Goal: Task Accomplishment & Management: Use online tool/utility

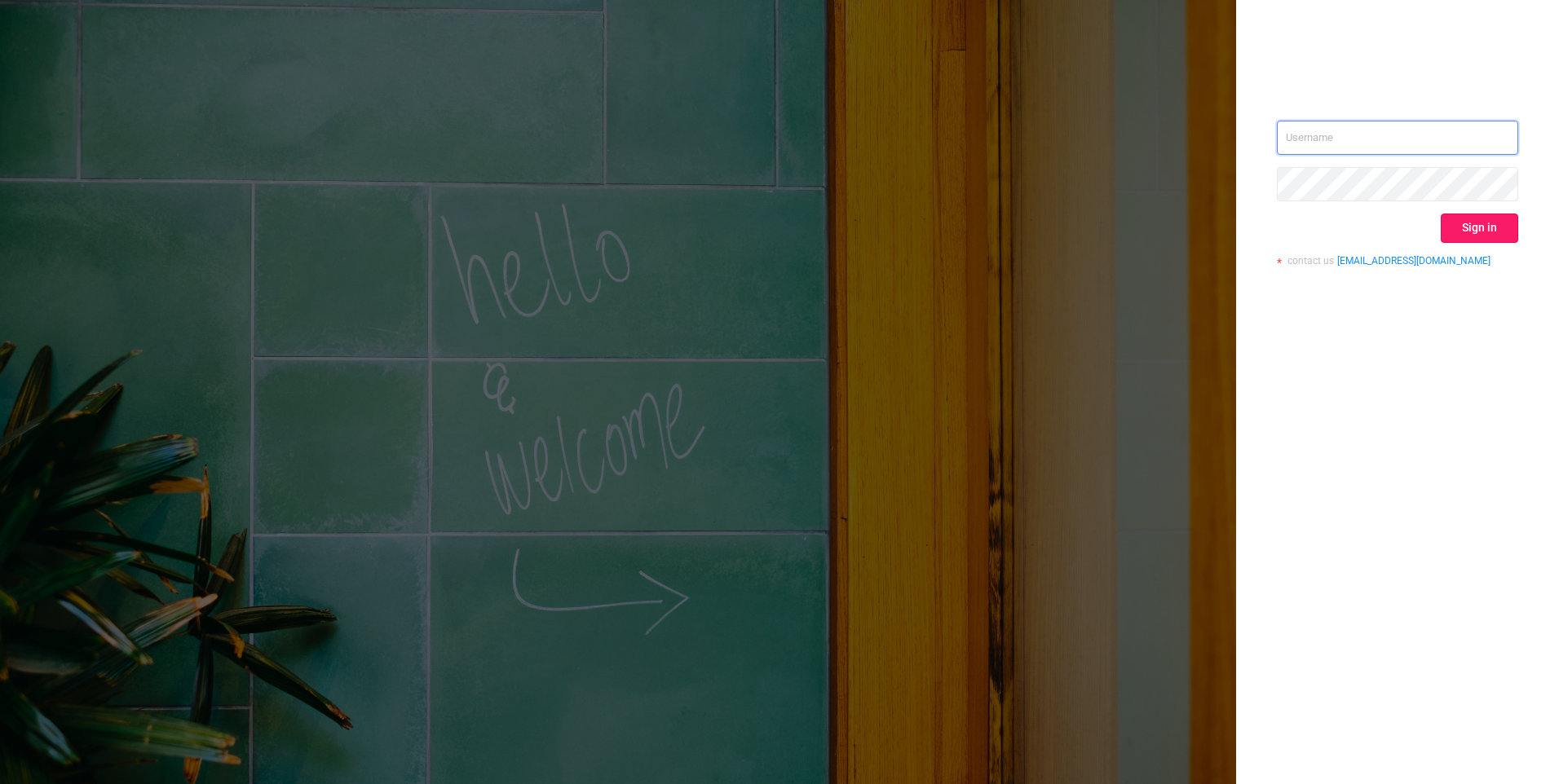
type input "[EMAIL_ADDRESS][DOMAIN_NAME]"
click at [1476, 240] on button "Sign in" at bounding box center [1479, 228] width 78 height 29
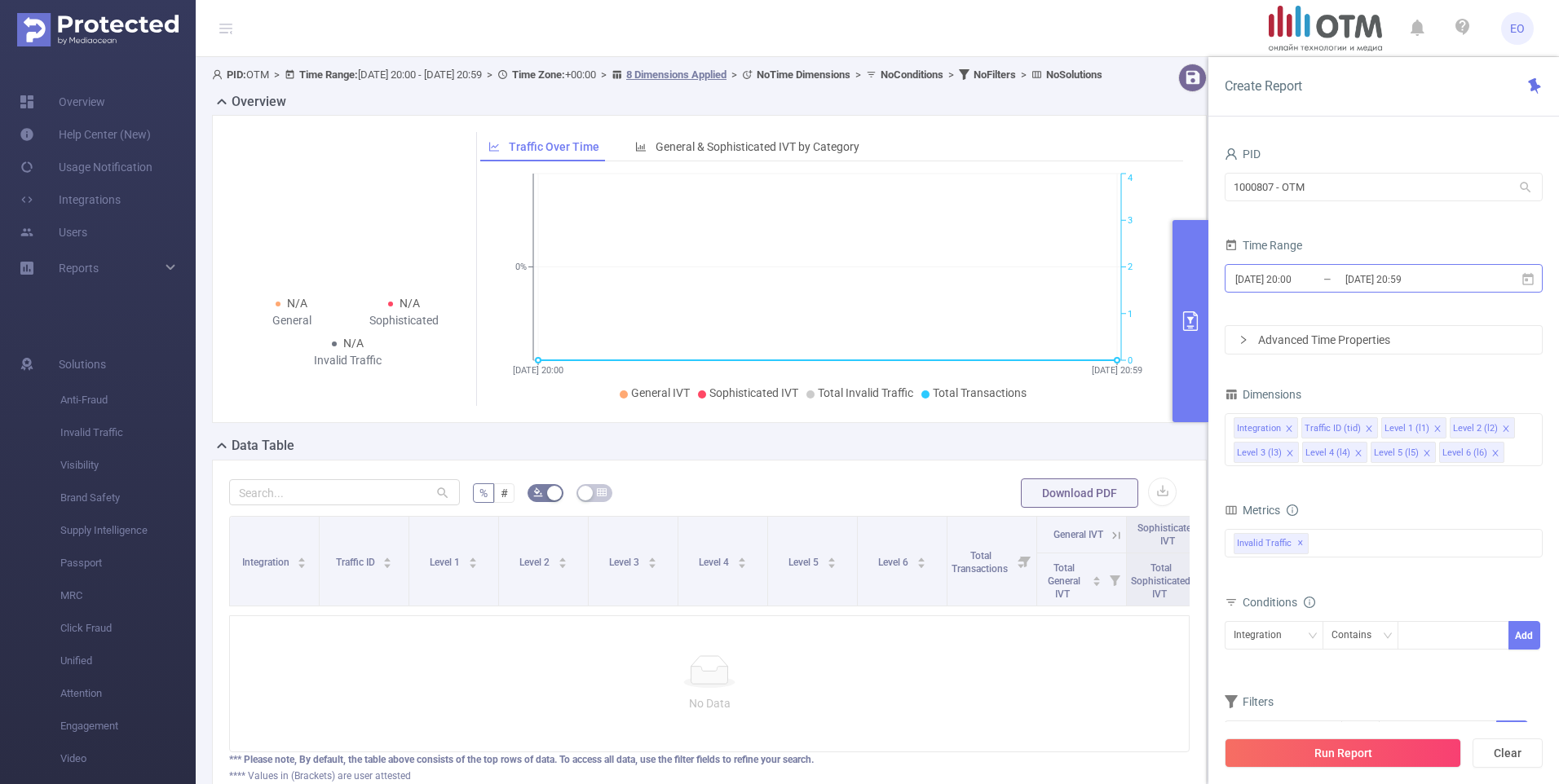
click at [1269, 282] on input "[DATE] 20:00" at bounding box center [1299, 280] width 133 height 22
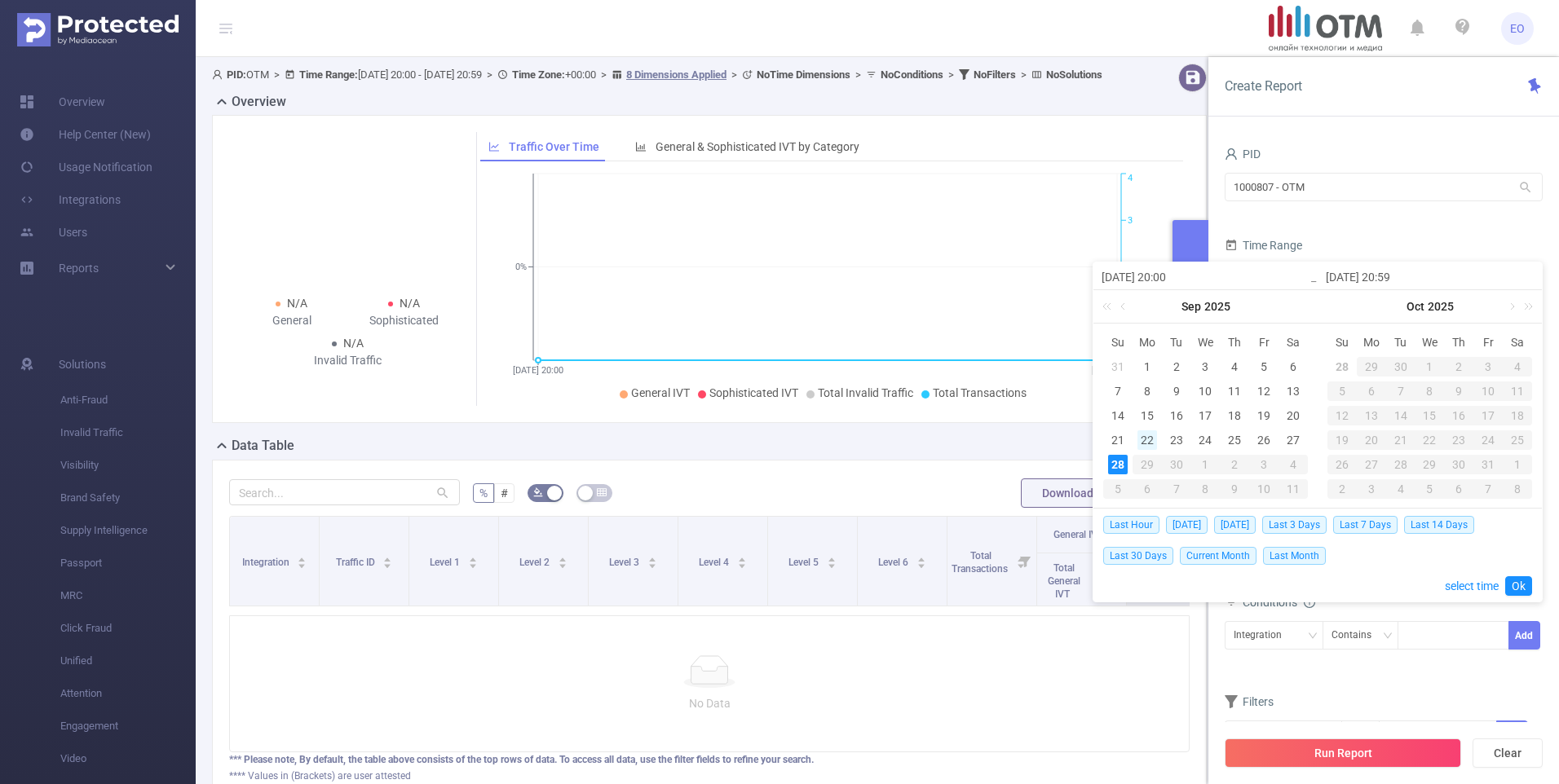
click at [1143, 436] on div "22" at bounding box center [1147, 440] width 19 height 19
click at [1112, 461] on div "28" at bounding box center [1118, 464] width 19 height 19
type input "[DATE] 20:00"
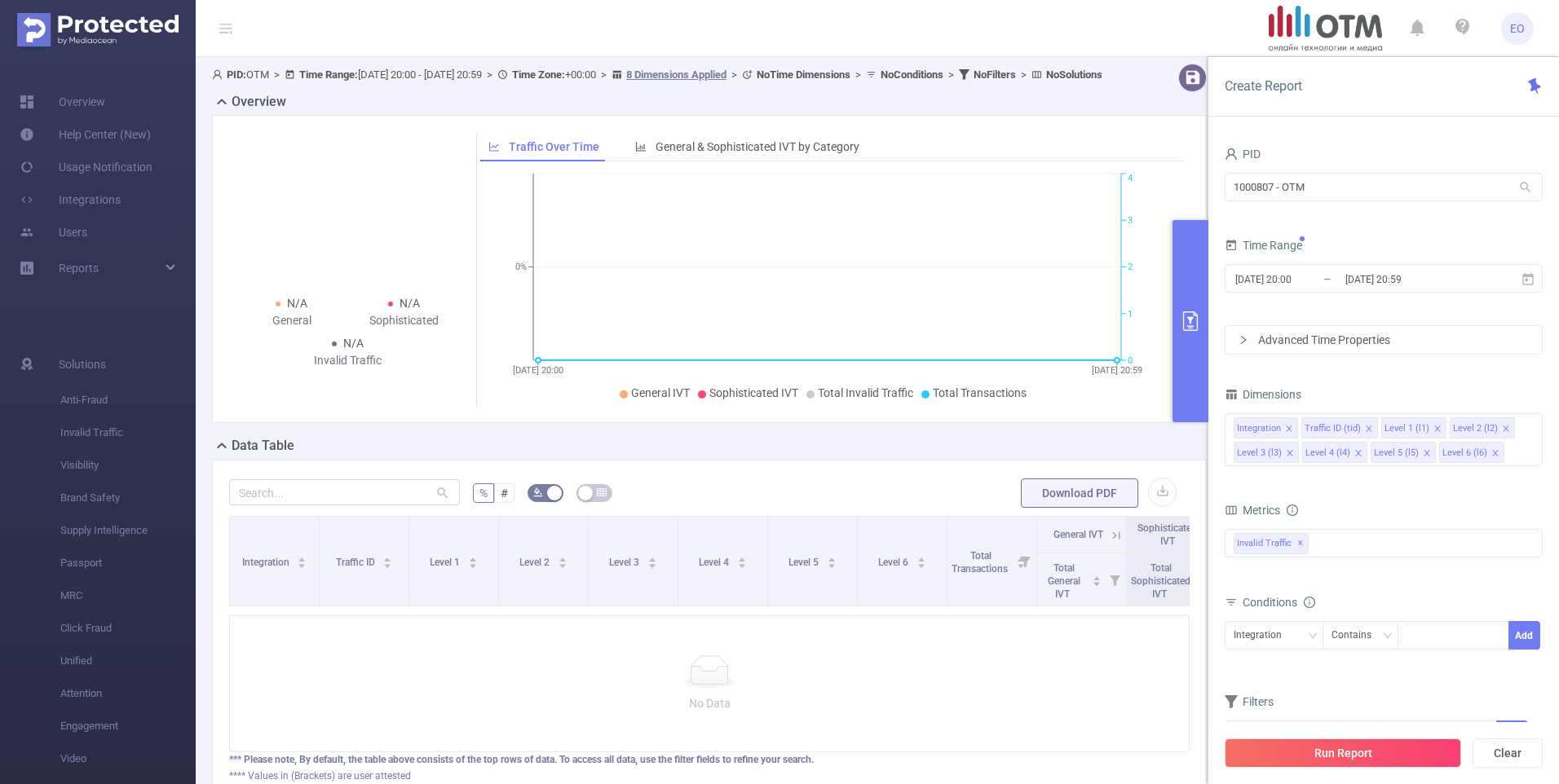
click at [886, 679] on div "No Data" at bounding box center [709, 684] width 960 height 137
click at [1289, 428] on icon "icon: close" at bounding box center [1289, 429] width 8 height 8
click at [1366, 429] on icon "icon: close" at bounding box center [1370, 429] width 8 height 8
click at [1435, 425] on icon "icon: close" at bounding box center [1438, 429] width 8 height 8
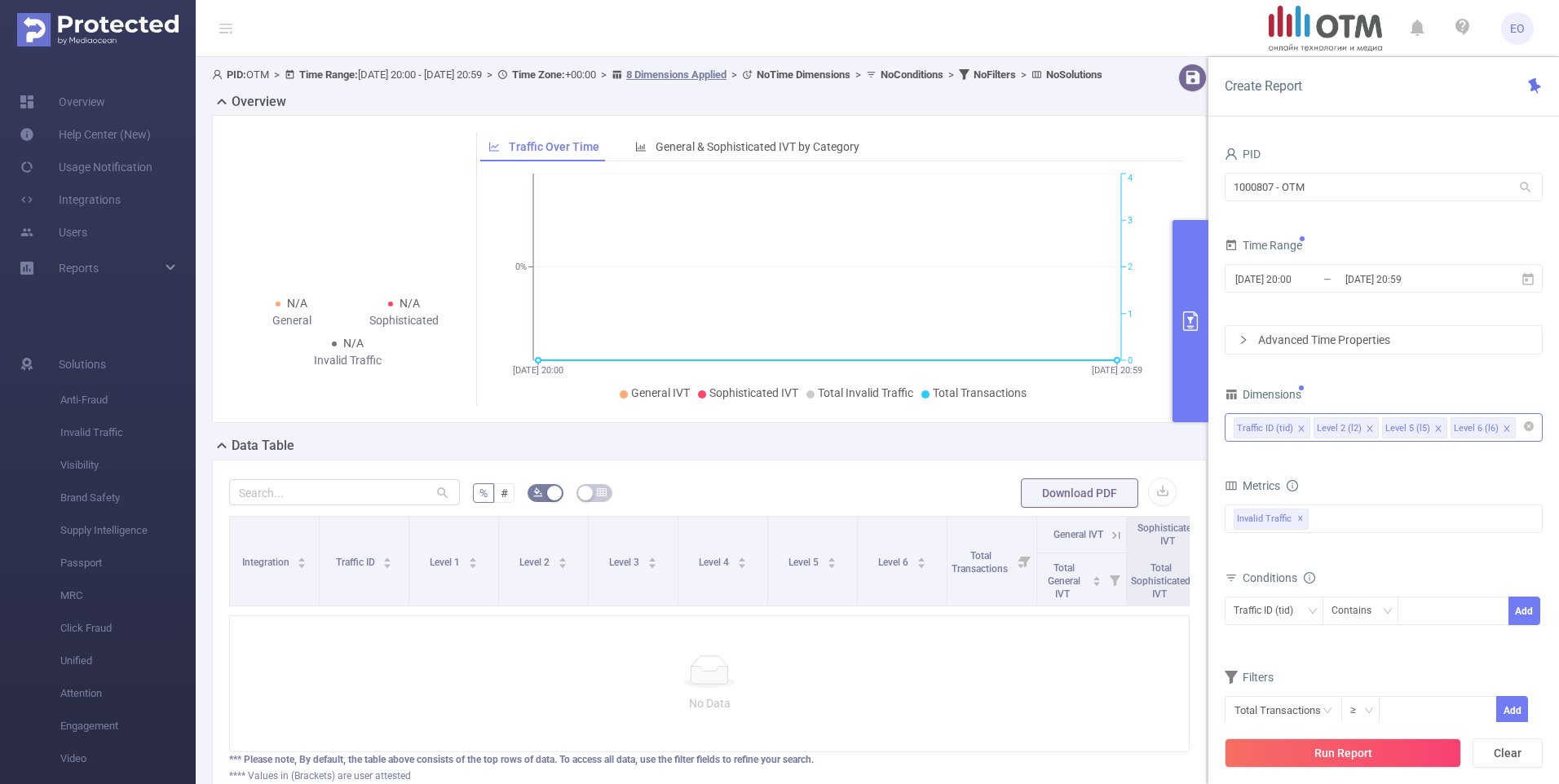
click at [1435, 425] on icon "icon: close" at bounding box center [1438, 429] width 8 height 8
click at [1366, 511] on div "Invalid Traffic ✕" at bounding box center [1384, 518] width 318 height 28
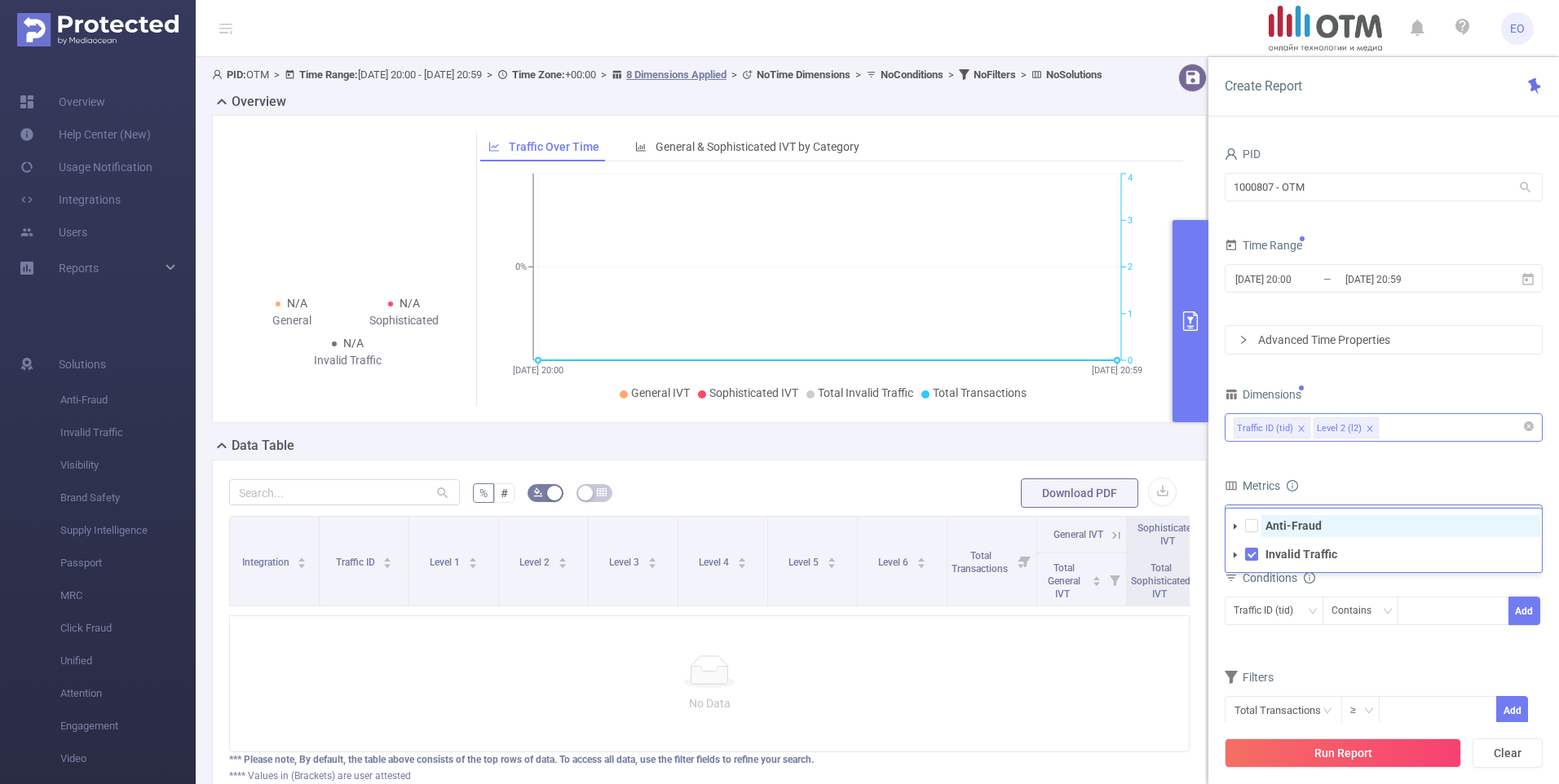
click at [1303, 524] on strong "Anti-Fraud" at bounding box center [1294, 525] width 57 height 13
click at [1352, 481] on div "Metrics" at bounding box center [1384, 487] width 318 height 26
click at [1303, 624] on div "Traffic ID (tid)" at bounding box center [1269, 610] width 71 height 26
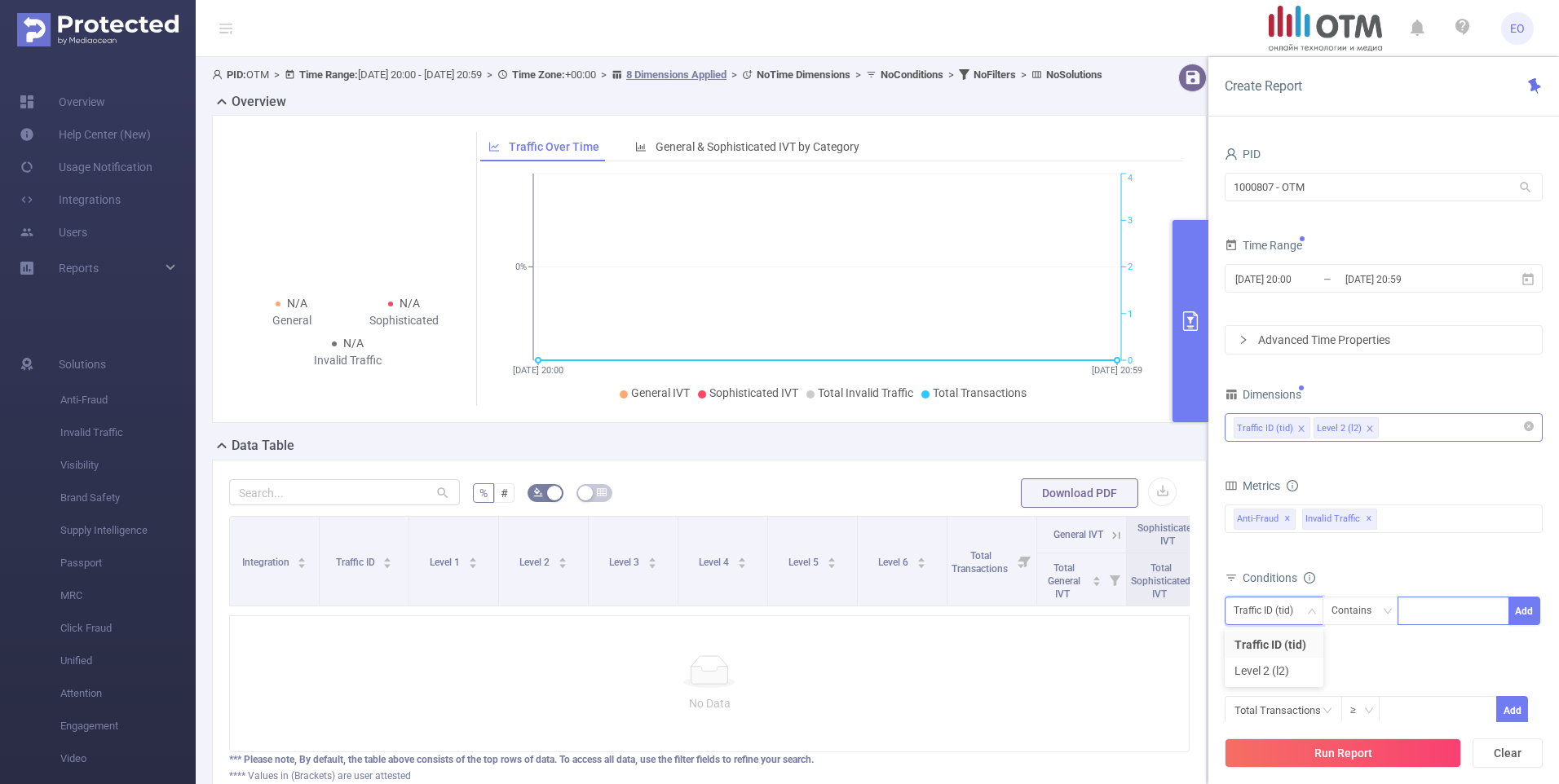
click at [1425, 607] on div at bounding box center [1453, 610] width 94 height 26
type input "alfasensor"
click at [1525, 608] on button "Add" at bounding box center [1524, 610] width 32 height 28
click at [1369, 759] on button "Run Report" at bounding box center [1342, 753] width 237 height 29
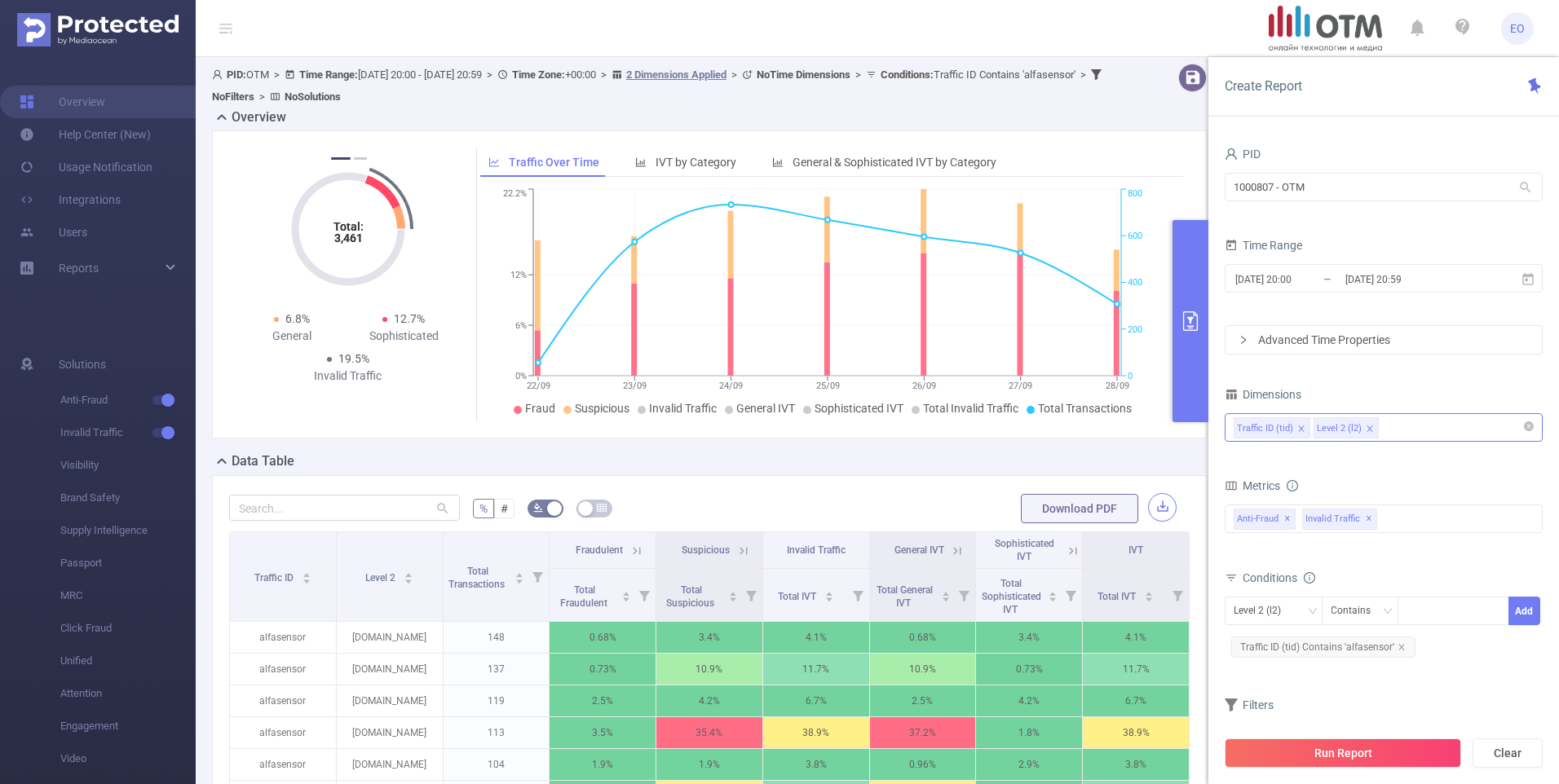
click at [1150, 503] on button "button" at bounding box center [1161, 507] width 28 height 28
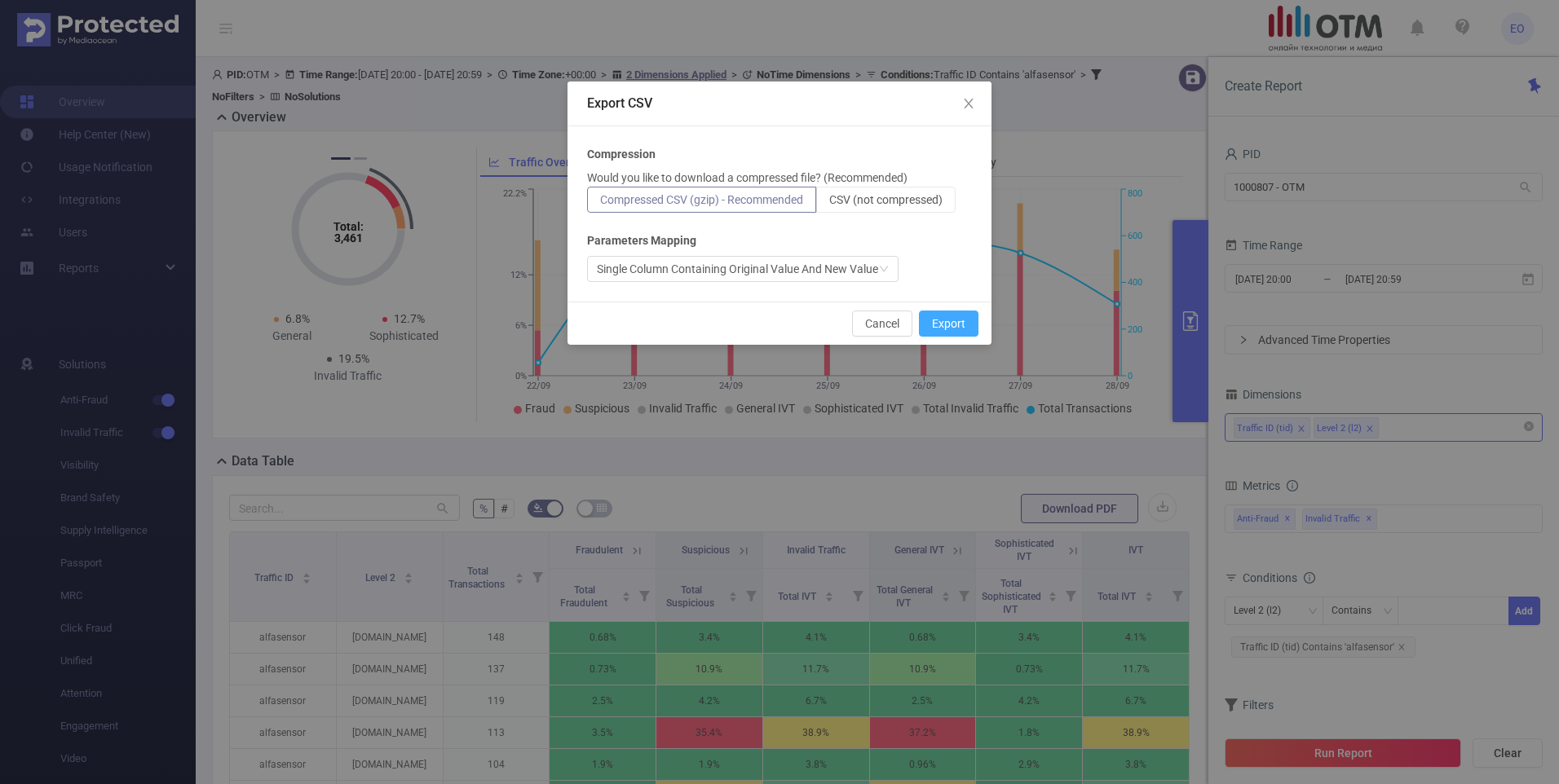
click at [958, 323] on button "Export" at bounding box center [949, 323] width 59 height 26
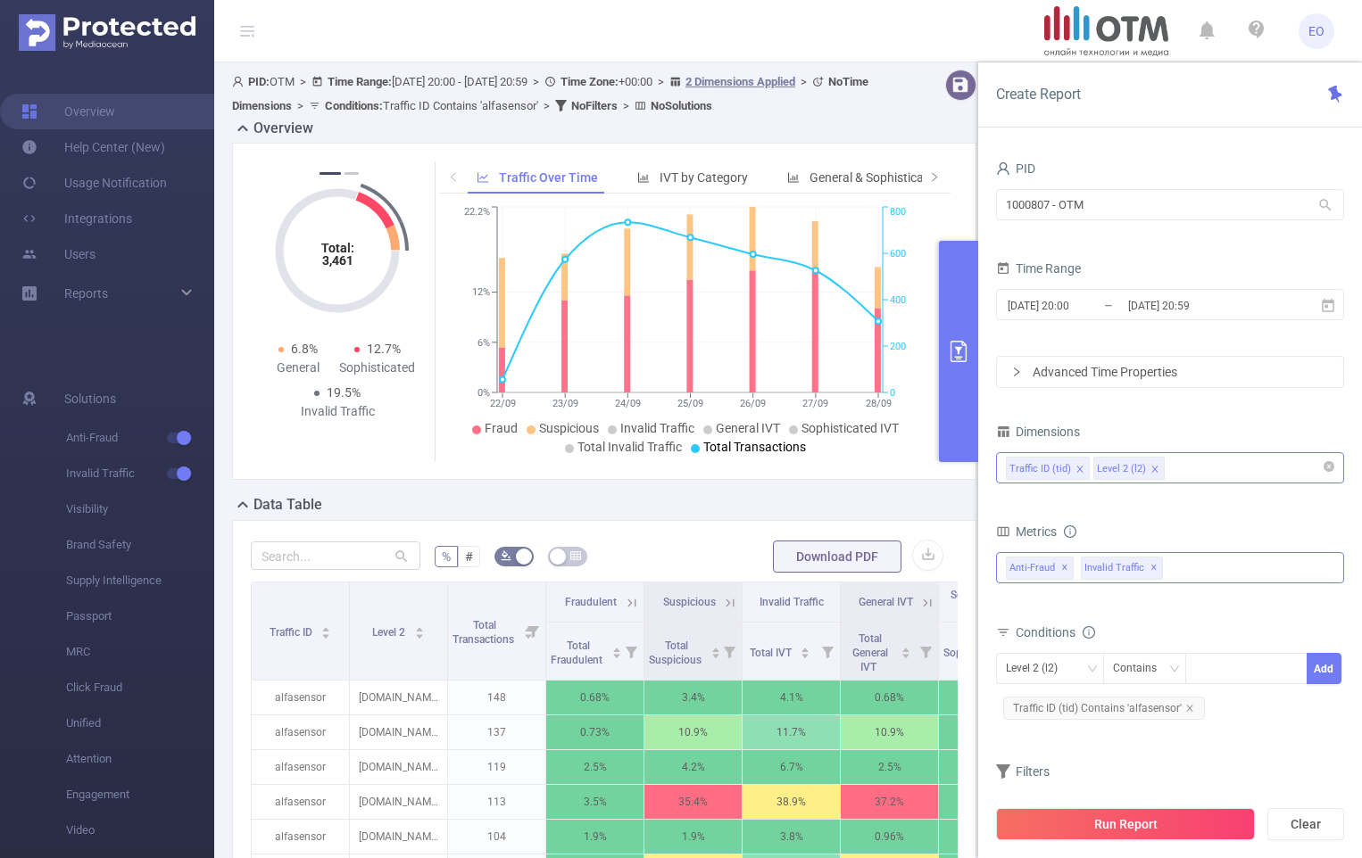
click at [1151, 568] on span "✕" at bounding box center [1153, 568] width 7 height 21
click at [1080, 468] on icon "icon: close" at bounding box center [1079, 469] width 9 height 9
click at [1118, 559] on div "Anti-Fraud Invalid Traffic Anti-Fraud ✕" at bounding box center [1170, 567] width 348 height 31
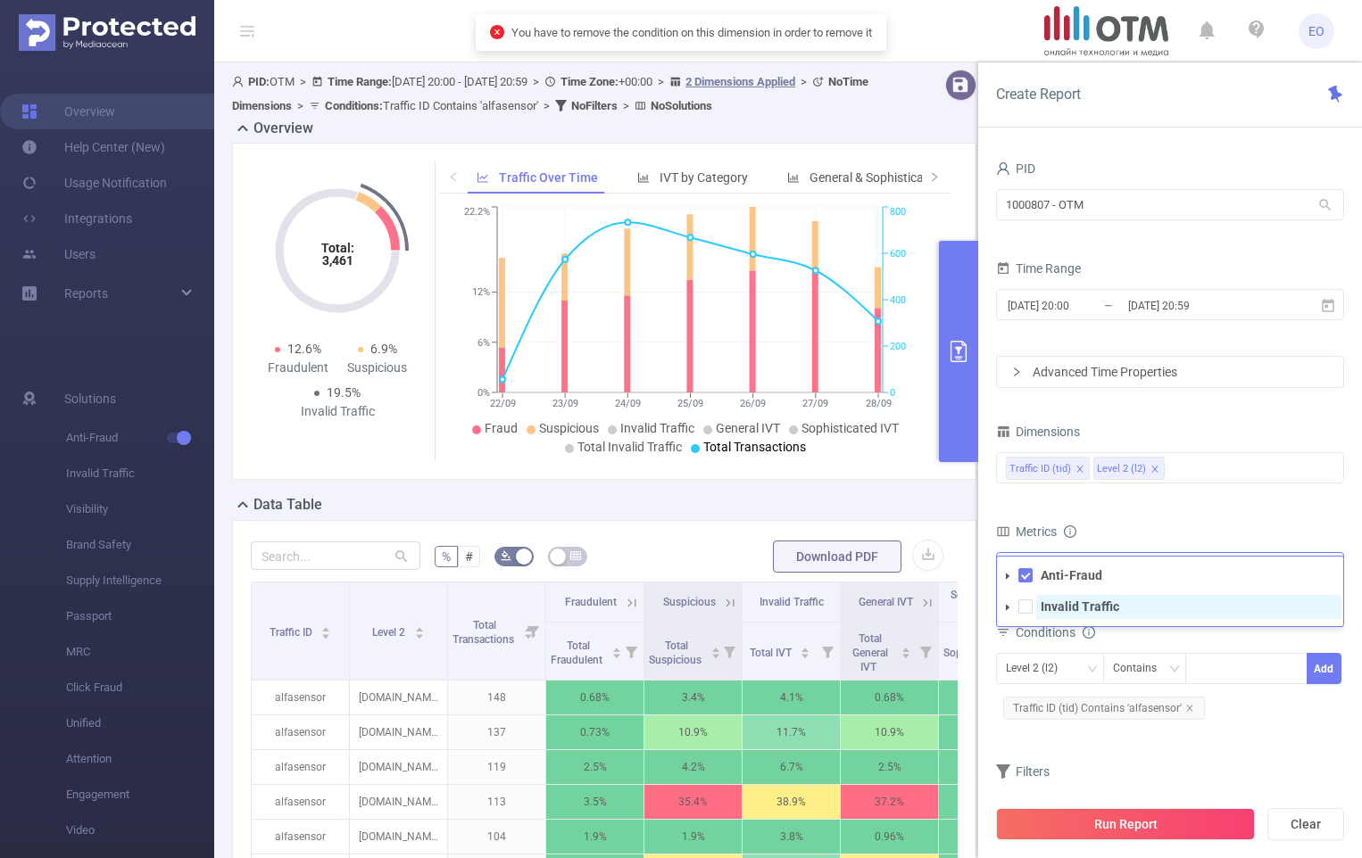
click at [1109, 601] on strong "Invalid Traffic" at bounding box center [1079, 607] width 79 height 14
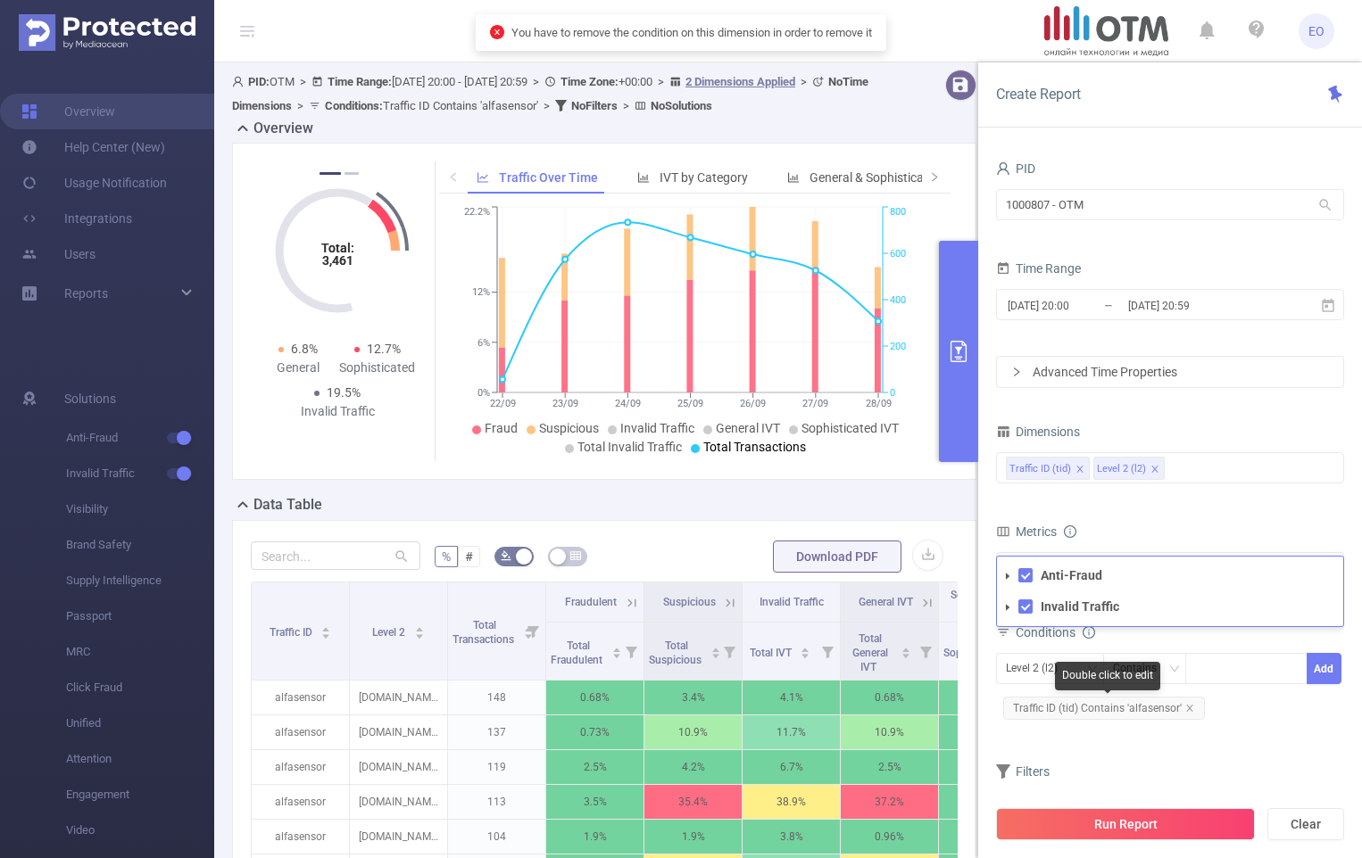
click at [1187, 708] on icon "icon: close" at bounding box center [1189, 708] width 9 height 9
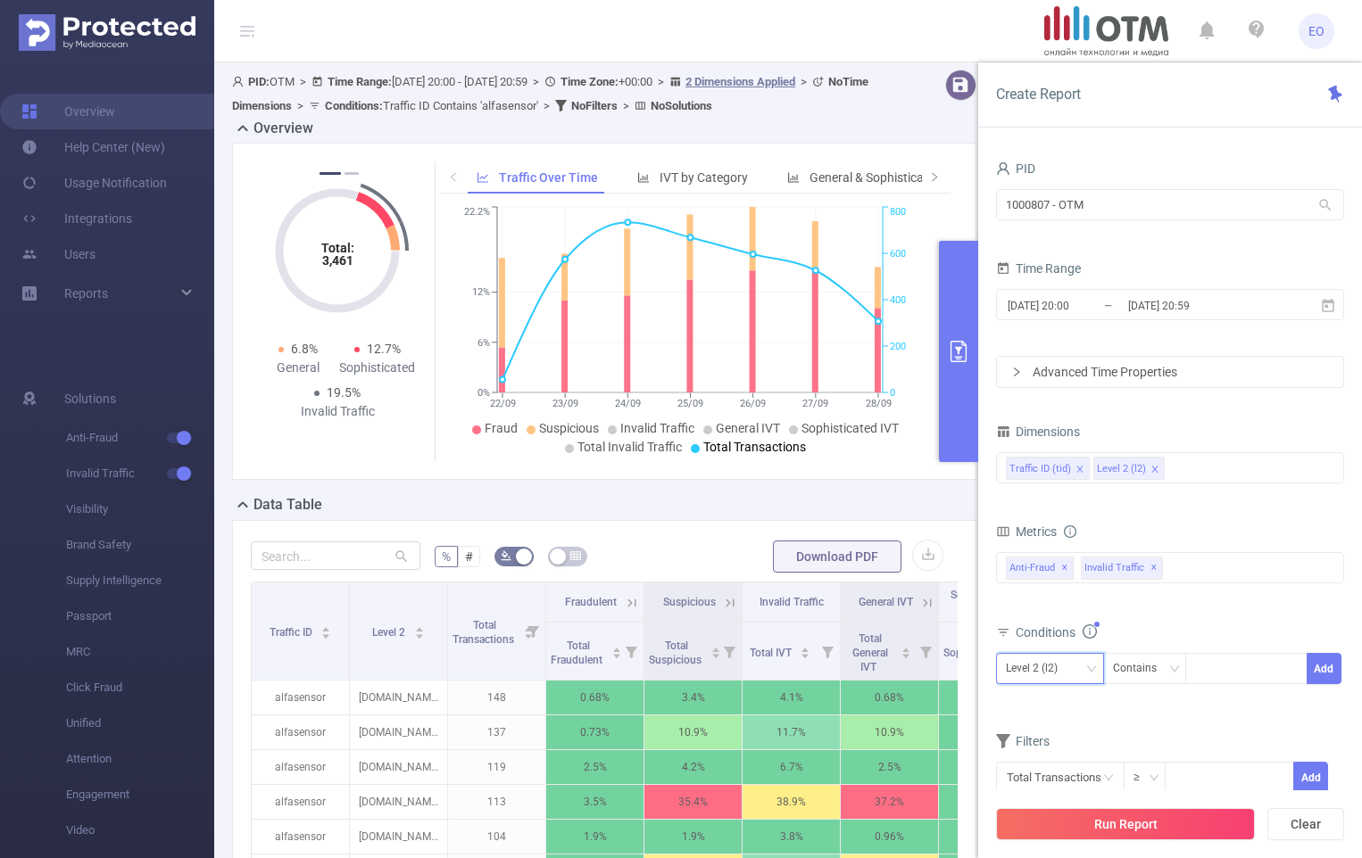
click at [1094, 674] on icon "icon: down" at bounding box center [1091, 669] width 11 height 11
drag, startPoint x: 1079, startPoint y: 471, endPoint x: 1165, endPoint y: 465, distance: 86.8
click at [1080, 471] on icon "icon: close" at bounding box center [1079, 469] width 9 height 9
click at [1183, 466] on div "Level 2 (l2)" at bounding box center [1170, 467] width 328 height 29
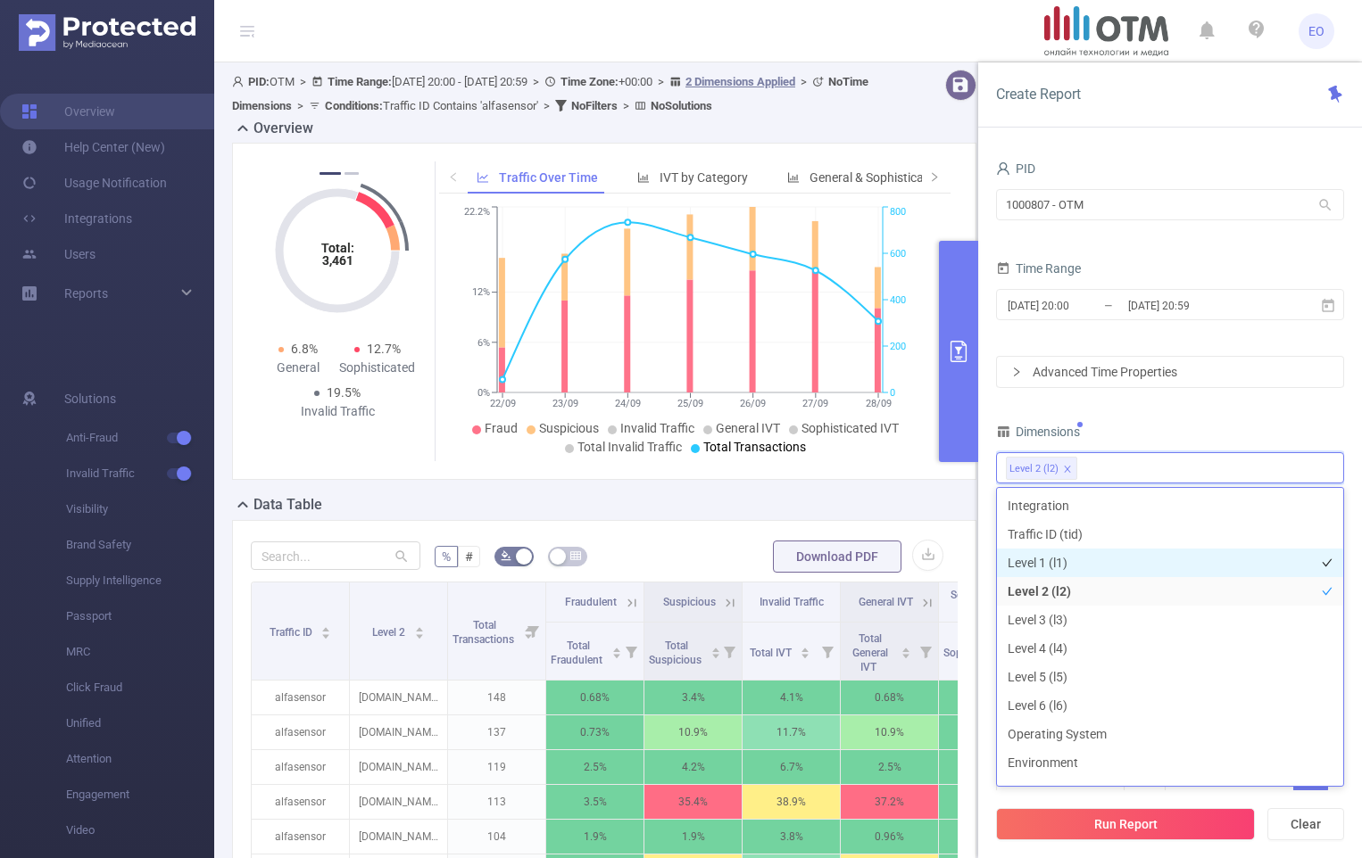
click at [1102, 559] on li "Level 1 (l1)" at bounding box center [1170, 563] width 346 height 29
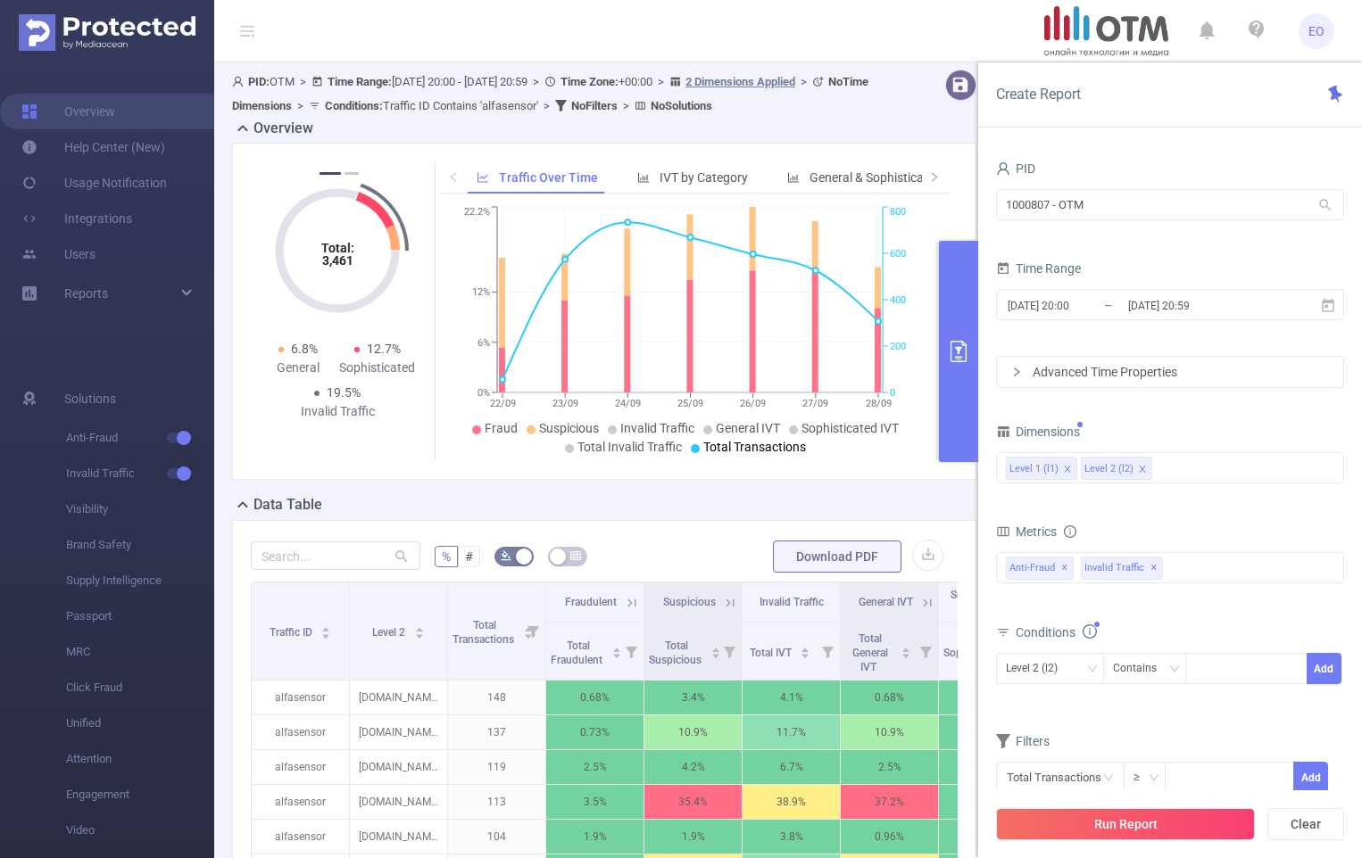
click at [1308, 428] on div "Dimensions" at bounding box center [1170, 433] width 348 height 29
click at [1050, 656] on div "Level 2 (l2)" at bounding box center [1038, 668] width 64 height 29
click at [1047, 704] on li "Level 1 (l1)" at bounding box center [1050, 706] width 108 height 29
click at [1172, 661] on div "Contains" at bounding box center [1145, 668] width 64 height 29
click at [1145, 732] on li "Is" at bounding box center [1161, 734] width 119 height 29
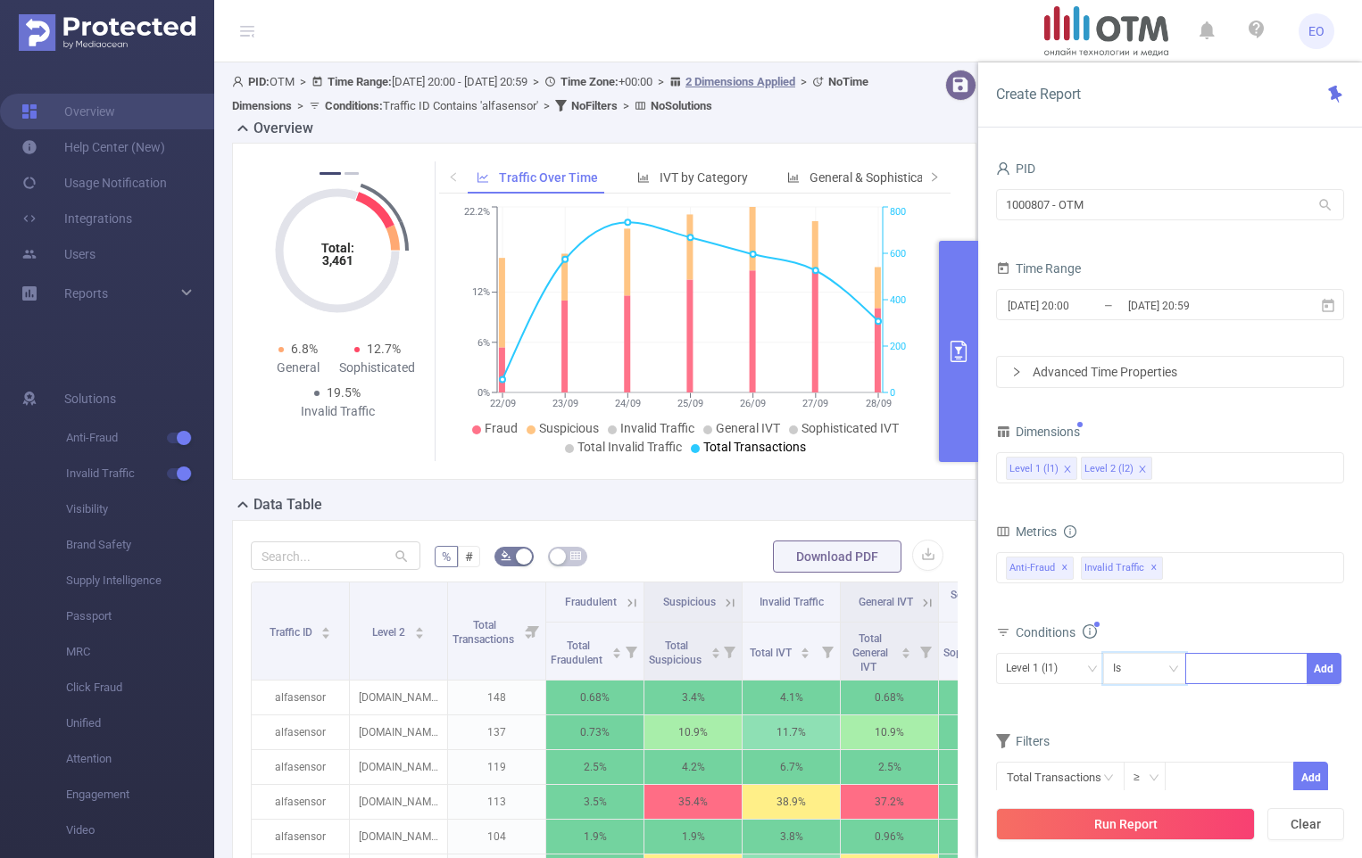
click at [1221, 667] on div at bounding box center [1246, 668] width 103 height 29
type input "79"
click at [1322, 669] on button "Add" at bounding box center [1323, 668] width 35 height 31
click at [1180, 821] on button "Run Report" at bounding box center [1125, 824] width 259 height 32
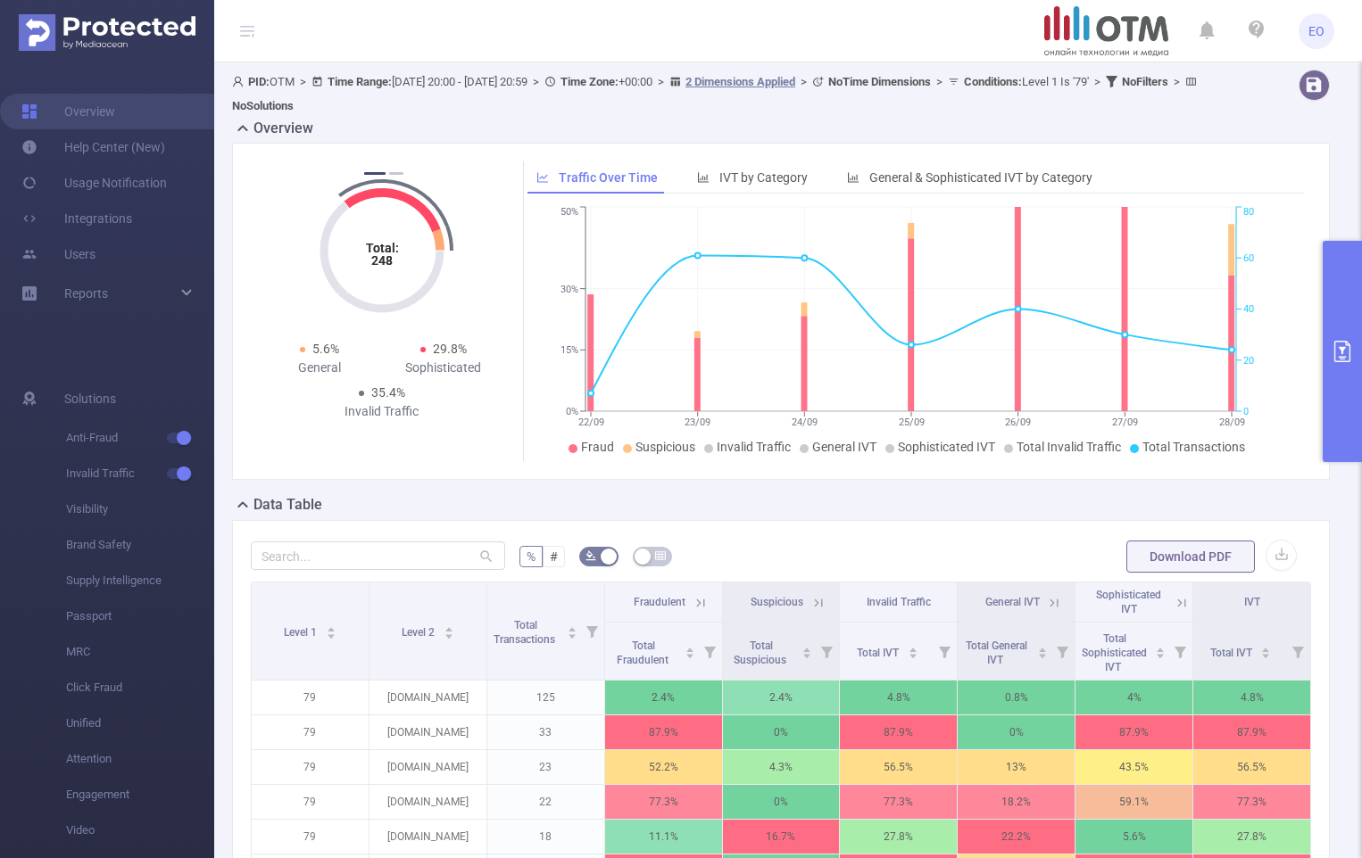
click at [769, 561] on form "% # Download PDF" at bounding box center [781, 557] width 1060 height 36
click at [1287, 559] on form "% # Download PDF" at bounding box center [781, 557] width 1060 height 36
click at [1274, 560] on button "button" at bounding box center [1280, 555] width 31 height 31
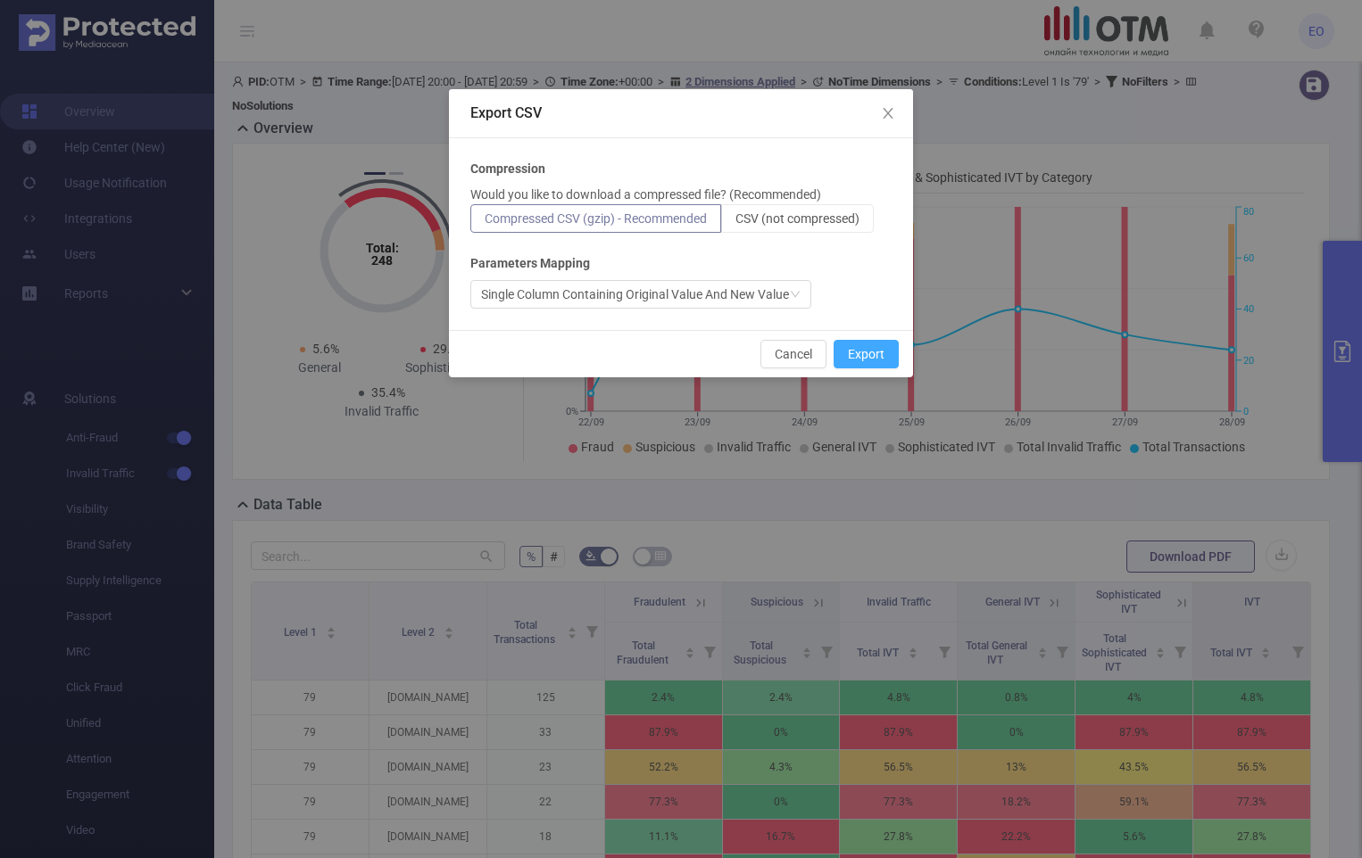
click at [886, 355] on button "Export" at bounding box center [865, 354] width 65 height 29
